Goal: Information Seeking & Learning: Learn about a topic

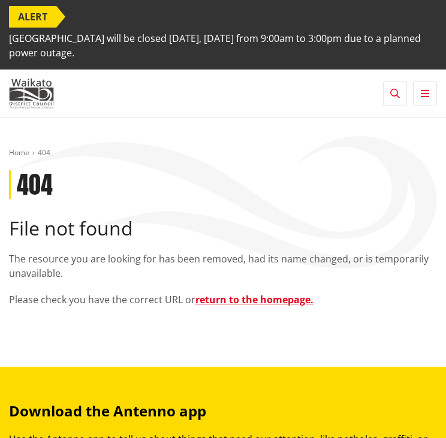
click at [390, 89] on icon "button" at bounding box center [395, 94] width 10 height 10
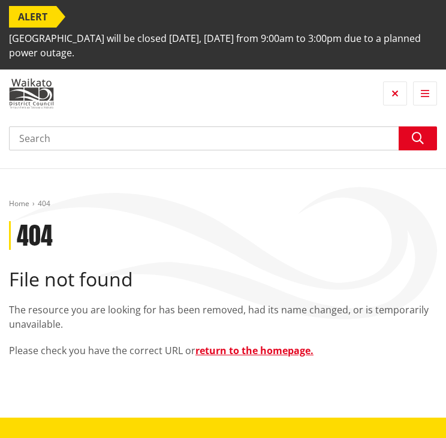
click at [332, 128] on input "Search" at bounding box center [223, 139] width 428 height 24
paste input "PWDP – National Planning Standards Working Table"
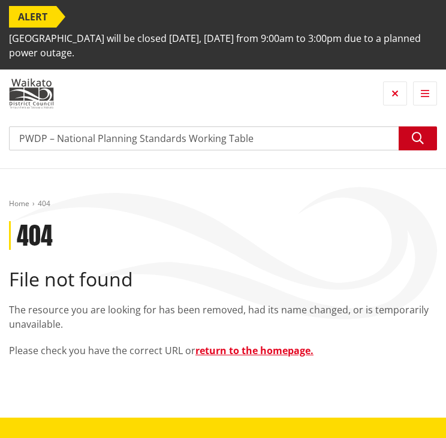
type input "PWDP – National Planning Standards Working Table"
click at [419, 141] on icon "button" at bounding box center [418, 139] width 12 height 12
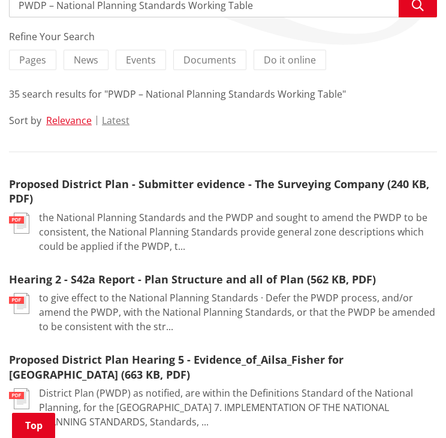
scroll to position [300, 0]
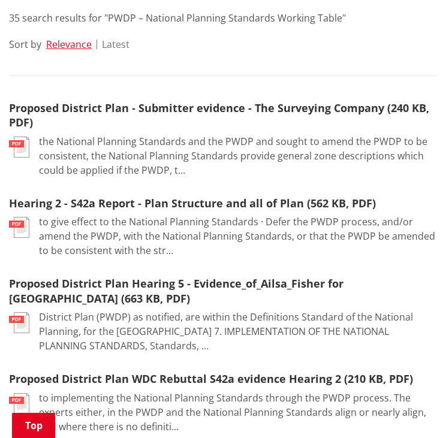
click at [120, 43] on button "Latest" at bounding box center [116, 44] width 28 height 11
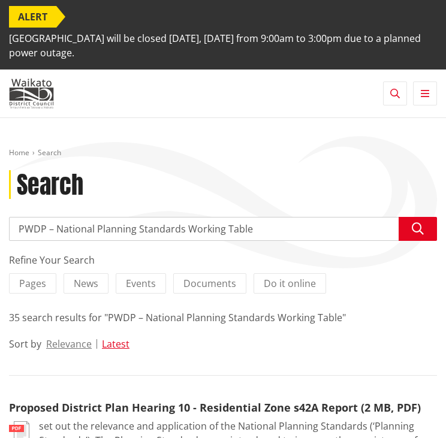
click at [427, 98] on button "Toggle navigation" at bounding box center [425, 94] width 24 height 24
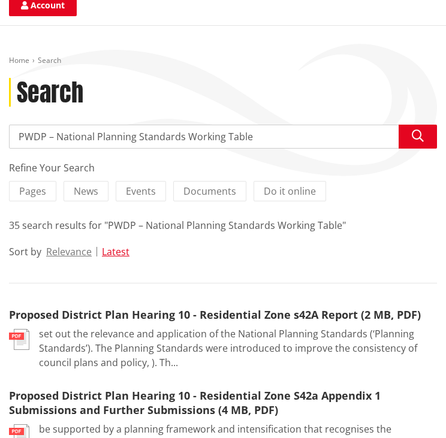
scroll to position [420, 0]
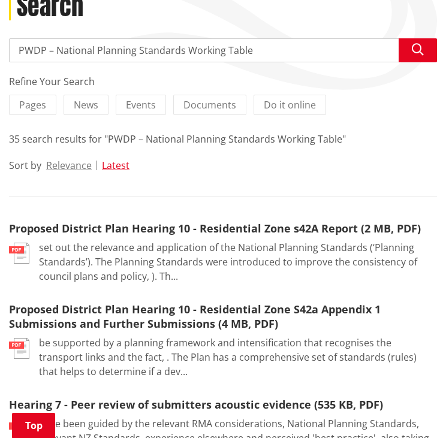
click at [227, 61] on input "PWDP – National Planning Standards Working Table" at bounding box center [223, 50] width 428 height 24
type input "bylaws"
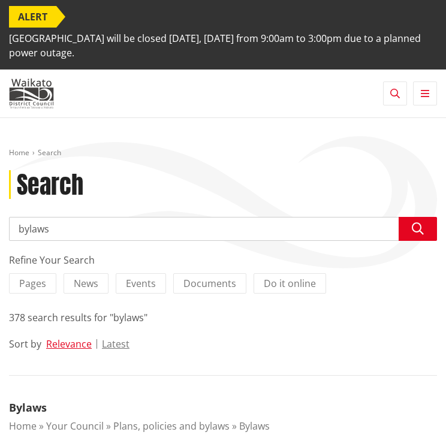
click at [181, 229] on input "bylaws" at bounding box center [223, 229] width 428 height 24
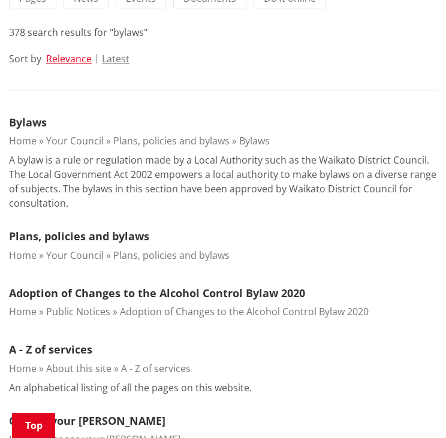
scroll to position [300, 0]
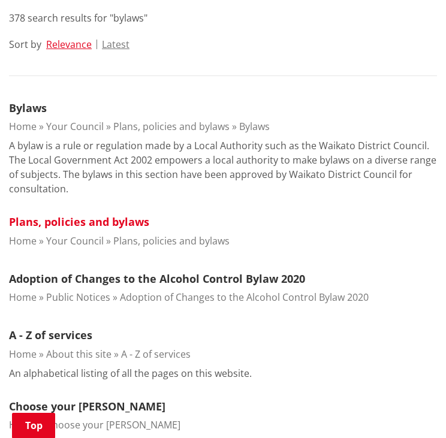
click at [102, 223] on link "Plans, policies and bylaws" at bounding box center [79, 222] width 140 height 14
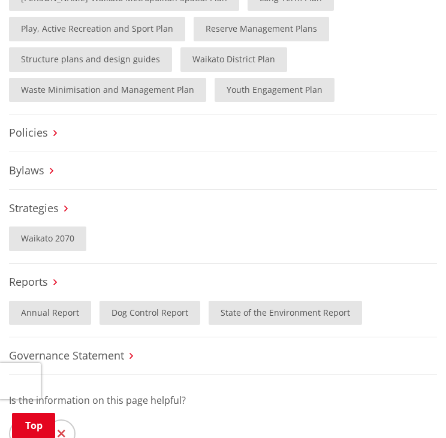
scroll to position [600, 0]
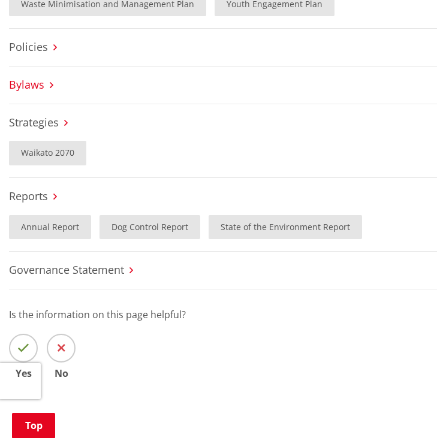
click at [32, 91] on link "Bylaws" at bounding box center [26, 84] width 35 height 14
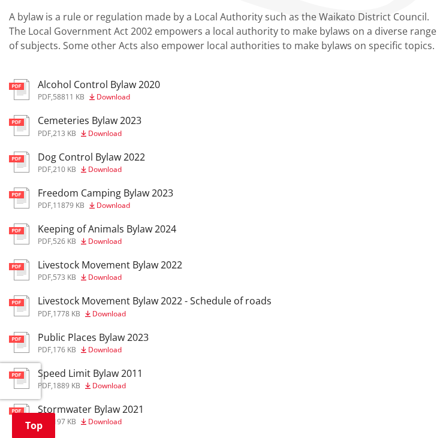
scroll to position [240, 0]
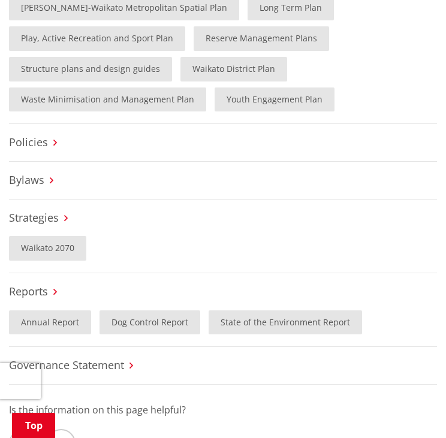
scroll to position [473, 0]
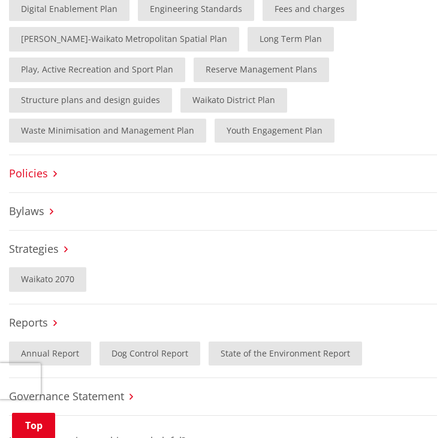
click at [30, 172] on link "Policies" at bounding box center [28, 173] width 39 height 14
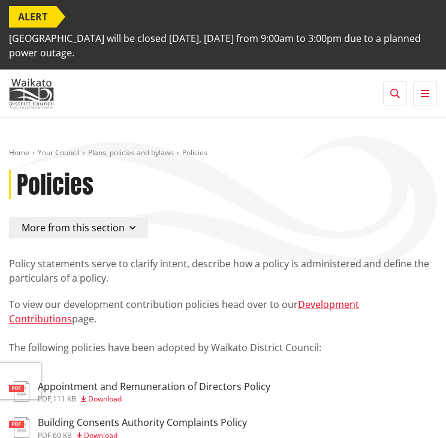
click at [392, 95] on icon "button" at bounding box center [395, 94] width 10 height 10
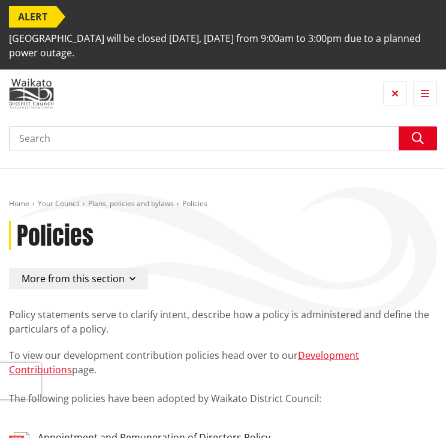
click at [294, 139] on input "Search" at bounding box center [223, 139] width 428 height 24
type input "hearings"
click at [429, 134] on button "Search" at bounding box center [418, 139] width 38 height 24
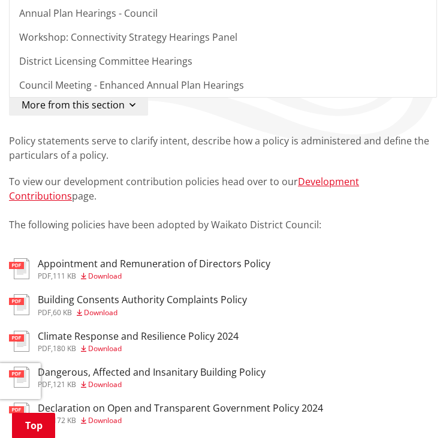
scroll to position [300, 0]
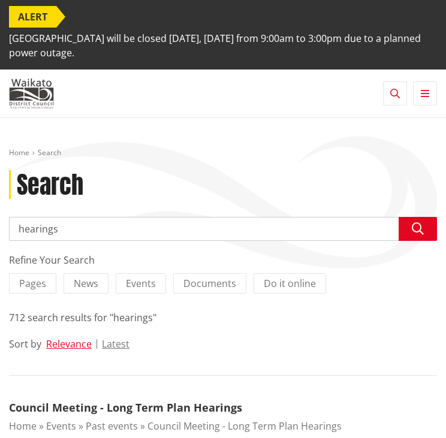
click at [118, 225] on input "hearings" at bounding box center [223, 229] width 428 height 24
type input "hearings pwdp"
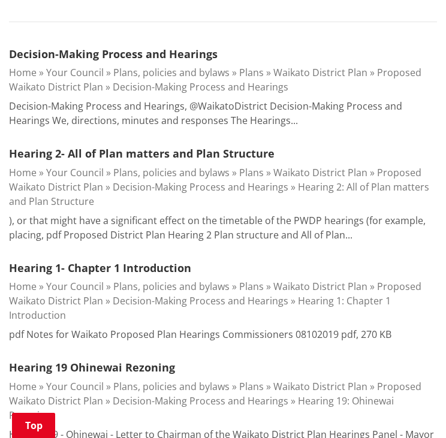
scroll to position [360, 0]
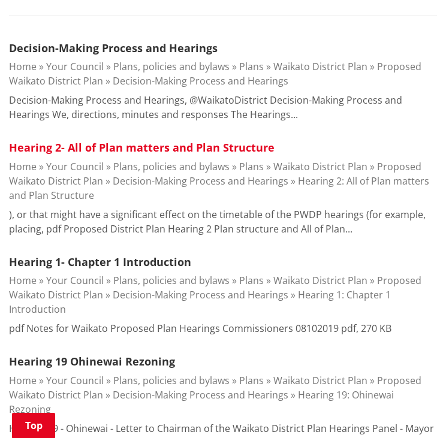
click at [194, 148] on link "Hearing 2- All of Plan matters and Plan Structure" at bounding box center [142, 147] width 266 height 14
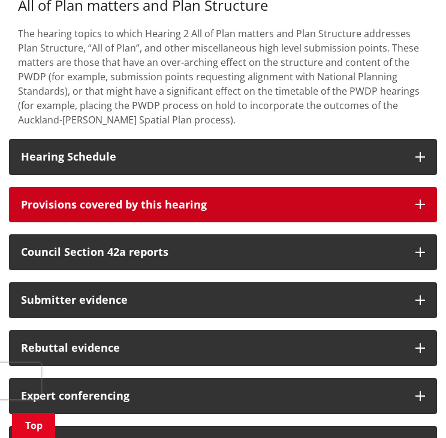
scroll to position [300, 0]
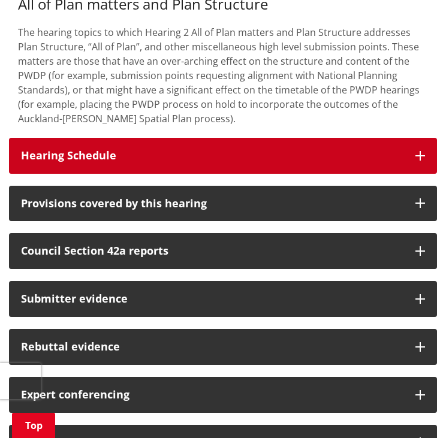
click at [208, 151] on h3 "Hearing Schedule" at bounding box center [212, 156] width 383 height 12
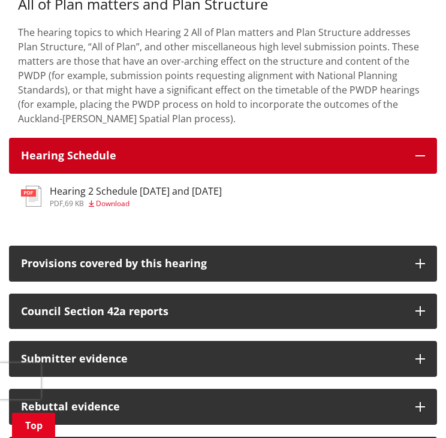
click at [195, 150] on h3 "Hearing Schedule" at bounding box center [212, 156] width 383 height 12
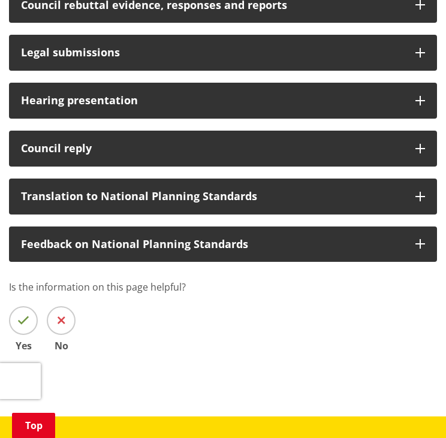
scroll to position [780, 0]
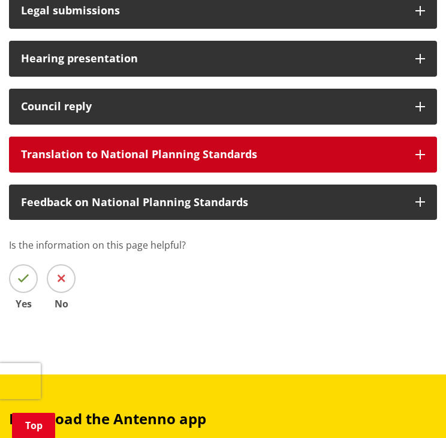
click at [194, 162] on button "Translation to National Planning Standards" at bounding box center [223, 155] width 428 height 36
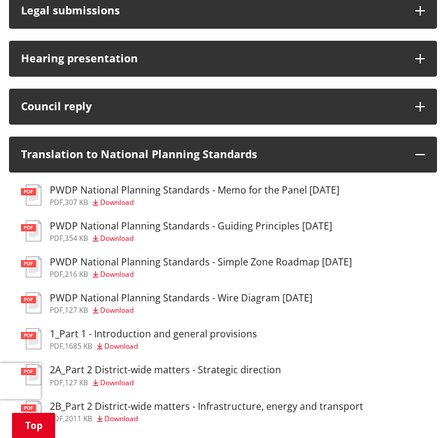
click at [178, 223] on h3 "PWDP National Planning Standards - Guiding Principles [DATE]" at bounding box center [191, 226] width 282 height 11
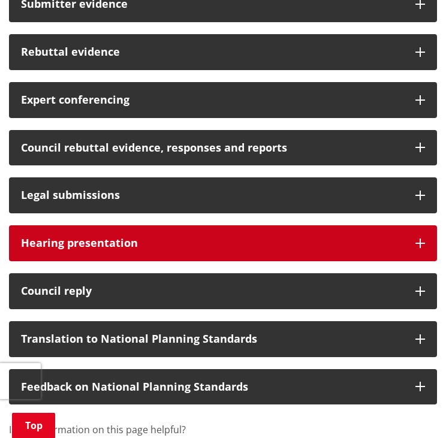
scroll to position [600, 0]
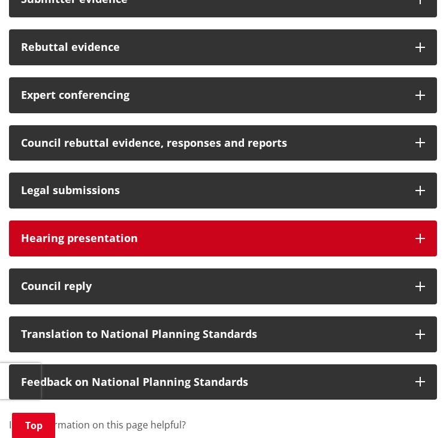
click at [107, 233] on h3 "Hearing presentation" at bounding box center [212, 239] width 383 height 12
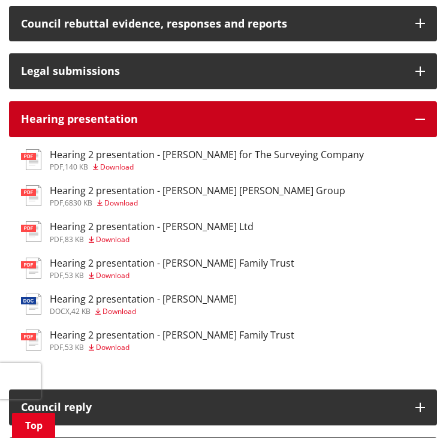
scroll to position [720, 0]
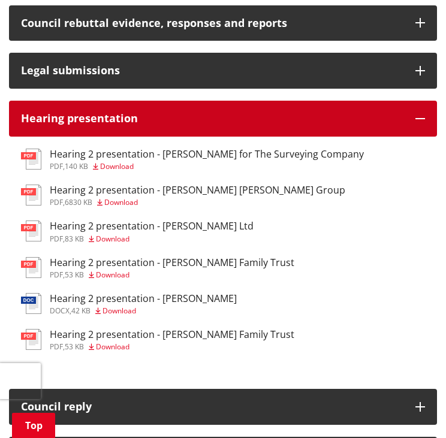
click at [140, 119] on h3 "Hearing presentation" at bounding box center [212, 119] width 383 height 12
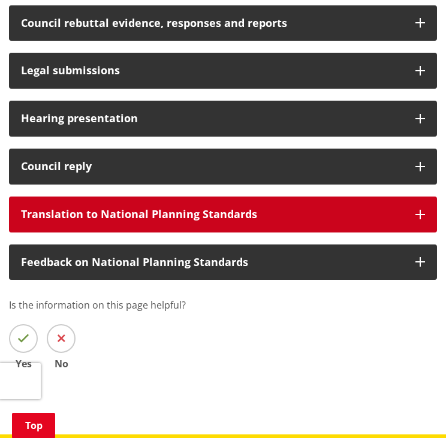
click at [147, 215] on div "Translation to National Planning Standards" at bounding box center [212, 215] width 383 height 12
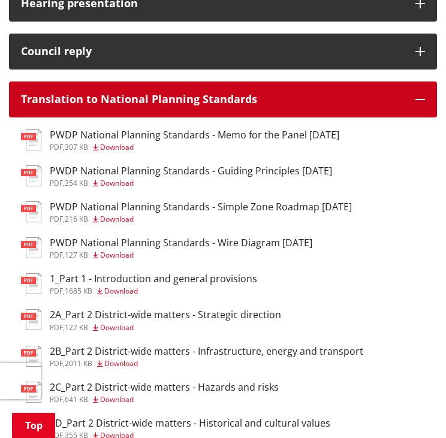
scroll to position [840, 0]
